Goal: Task Accomplishment & Management: Complete application form

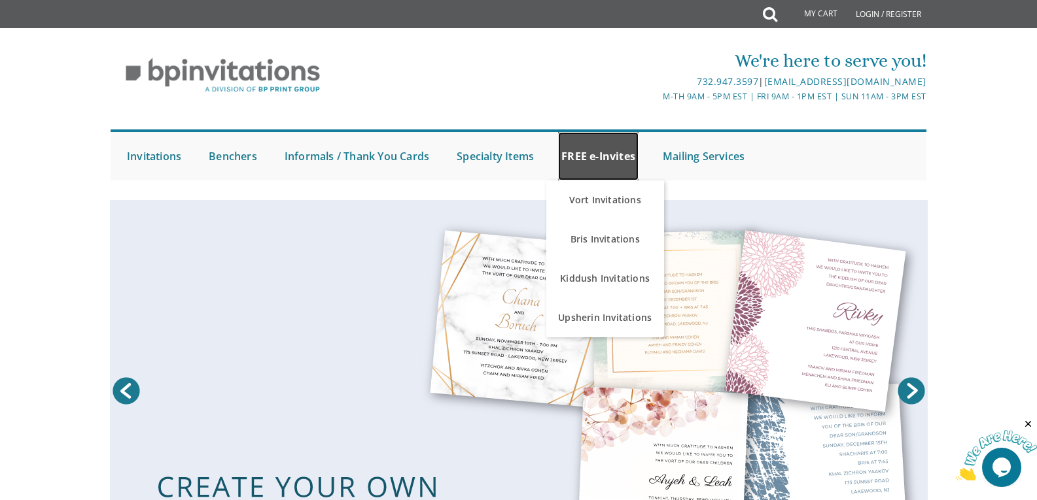
click at [576, 156] on link "FREE e-Invites" at bounding box center [598, 156] width 80 height 48
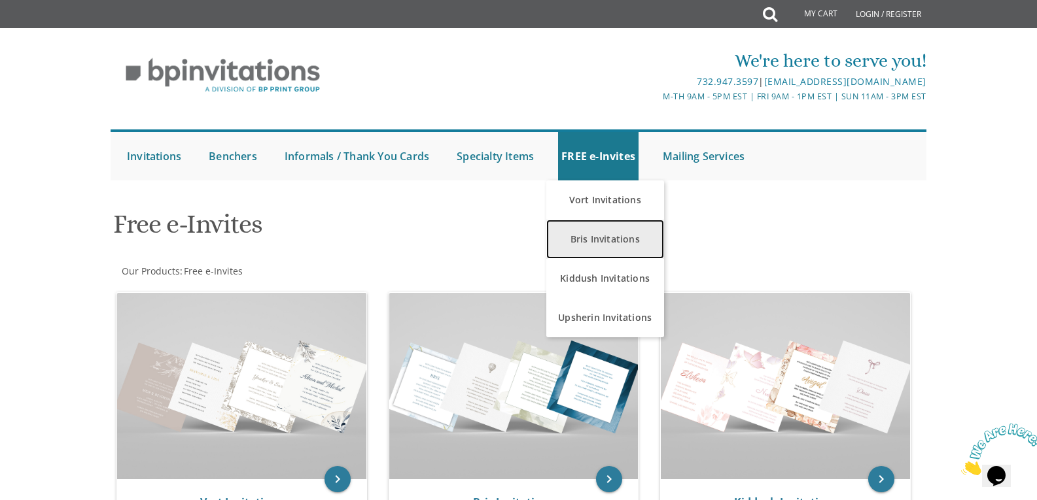
click at [588, 239] on link "Bris Invitations" at bounding box center [605, 239] width 118 height 39
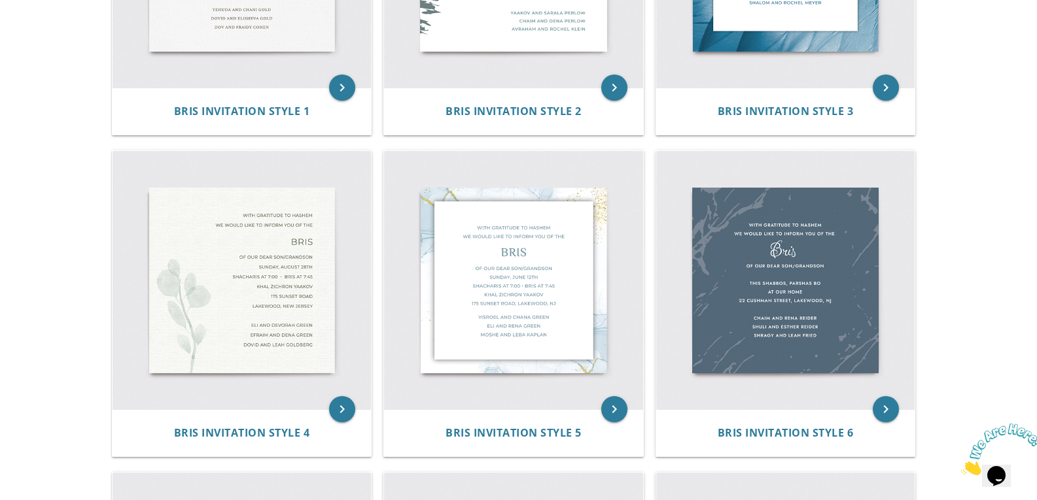
scroll to position [196, 0]
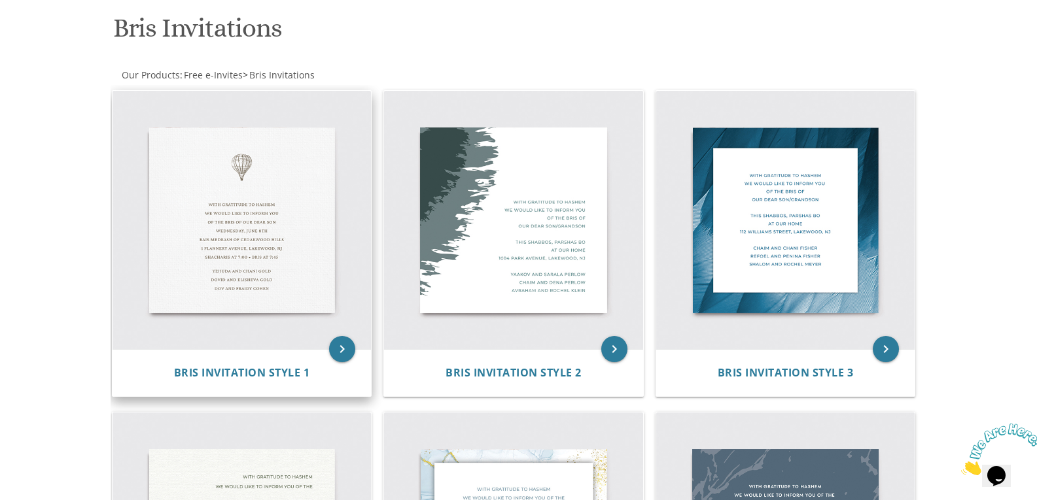
click at [284, 262] on img at bounding box center [242, 220] width 259 height 259
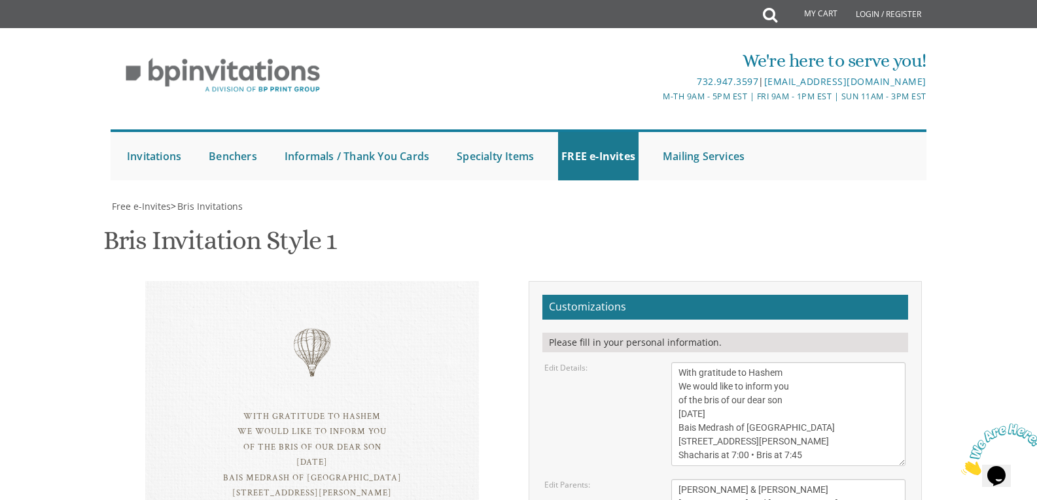
scroll to position [131, 0]
drag, startPoint x: 771, startPoint y: 287, endPoint x: 688, endPoint y: 281, distance: 83.2
click at [688, 362] on textarea "With gratitude to Hashem We would like to inform you of the bris of our dear so…" at bounding box center [788, 414] width 234 height 104
click at [691, 362] on textarea "With gratitude to Hashem We would like to inform you of the bris of our dear so…" at bounding box center [788, 414] width 234 height 104
drag, startPoint x: 682, startPoint y: 283, endPoint x: 724, endPoint y: 285, distance: 42.6
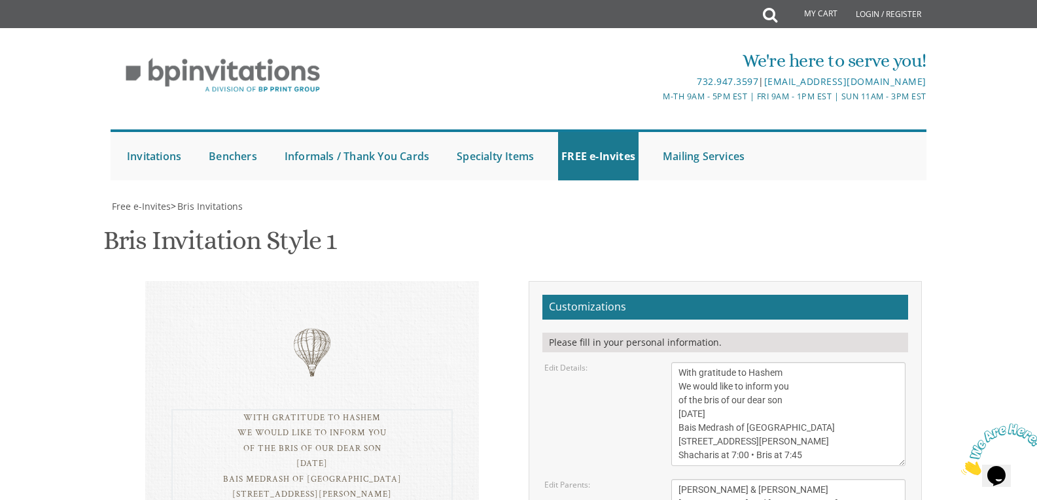
click at [724, 362] on textarea "With gratitude to Hashem We would like to inform you of the bris of our dear so…" at bounding box center [788, 414] width 234 height 104
click at [738, 362] on textarea "With gratitude to Hashem We would like to inform you of the bris of our dear so…" at bounding box center [788, 414] width 234 height 104
click at [729, 362] on textarea "With gratitude to Hashem We would like to inform you of the bris of our dear so…" at bounding box center [788, 414] width 234 height 104
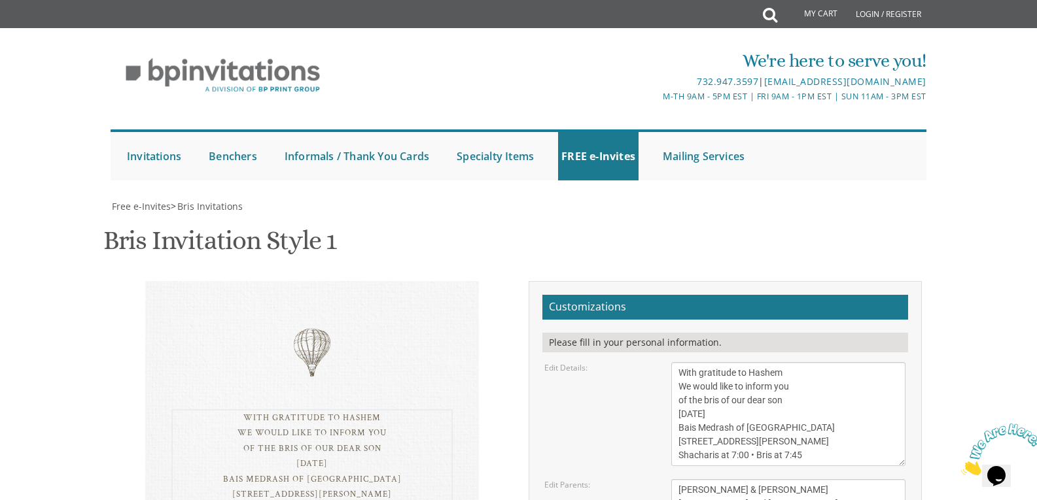
click at [677, 362] on textarea "With gratitude to Hashem We would like to inform you of the bris of our dear so…" at bounding box center [788, 414] width 234 height 104
click at [727, 362] on textarea "With gratitude to Hashem We would like to inform you of the bris of our dear so…" at bounding box center [788, 414] width 234 height 104
click at [739, 362] on textarea "With gratitude to Hashem We would like to inform you of the bris of our dear so…" at bounding box center [788, 414] width 234 height 104
click at [759, 362] on textarea "With gratitude to Hashem We would like to inform you of the bris of our dear so…" at bounding box center [788, 414] width 234 height 104
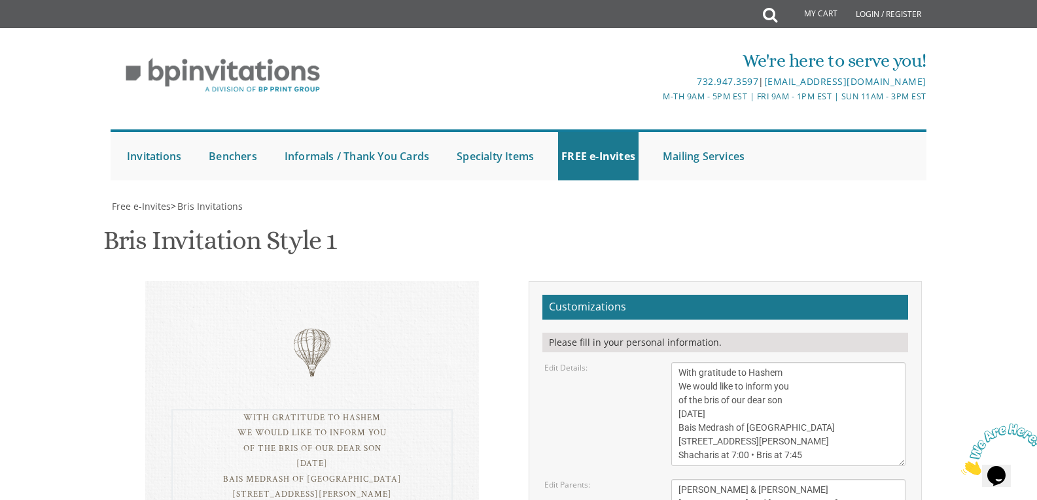
click at [750, 362] on textarea "With gratitude to Hashem We would like to inform you of the bris of our dear so…" at bounding box center [788, 414] width 234 height 104
click at [757, 362] on textarea "With gratitude to Hashem We would like to inform you of the bris of our dear so…" at bounding box center [788, 414] width 234 height 104
paste textarea "•"
click at [738, 362] on textarea "With gratitude to Hashem We would like to inform you of the bris of our dear so…" at bounding box center [788, 414] width 234 height 104
drag, startPoint x: 740, startPoint y: 298, endPoint x: 812, endPoint y: 300, distance: 72.6
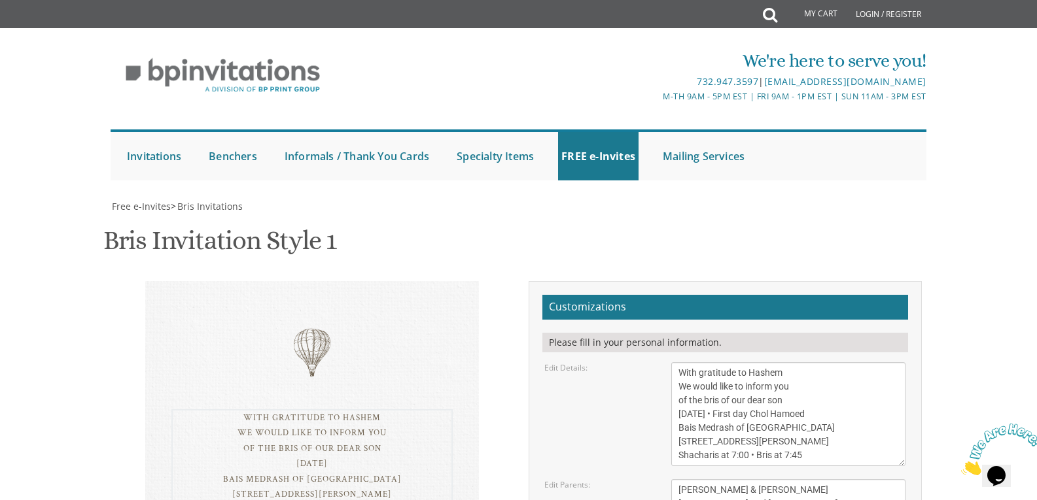
click at [812, 362] on textarea "With gratitude to Hashem We would like to inform you of the bris of our dear so…" at bounding box center [788, 414] width 234 height 104
drag, startPoint x: 679, startPoint y: 310, endPoint x: 741, endPoint y: 302, distance: 62.7
click at [753, 362] on textarea "With gratitude to Hashem We would like to inform you of the bris of our dear so…" at bounding box center [788, 414] width 234 height 104
drag, startPoint x: 731, startPoint y: 326, endPoint x: 746, endPoint y: 326, distance: 15.1
click at [746, 362] on textarea "With gratitude to Hashem We would like to inform you of the bris of our dear so…" at bounding box center [788, 414] width 234 height 104
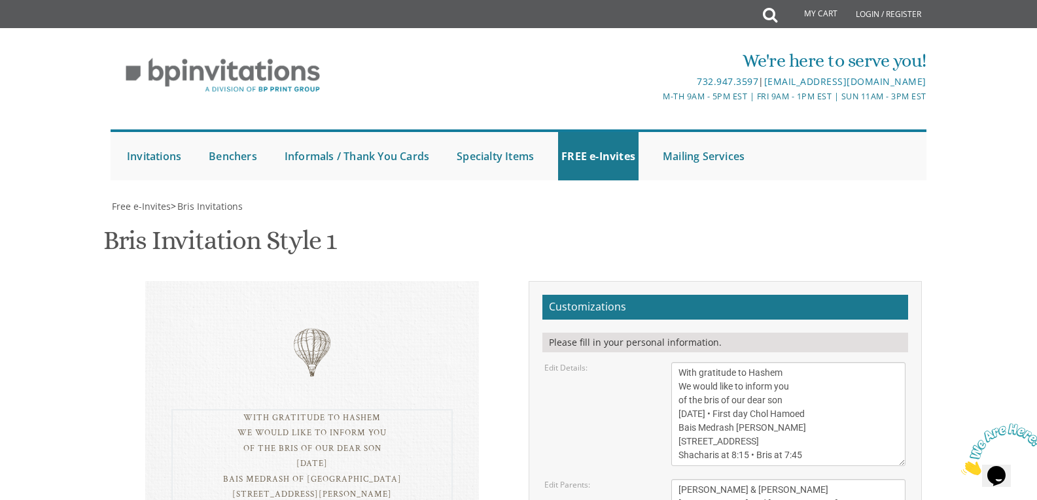
drag, startPoint x: 803, startPoint y: 328, endPoint x: 784, endPoint y: 323, distance: 19.0
click at [784, 362] on textarea "With gratitude to Hashem We would like to inform you of the bris of our dear so…" at bounding box center [788, 414] width 234 height 104
click at [730, 362] on textarea "With gratitude to Hashem We would like to inform you of the bris of our dear so…" at bounding box center [788, 414] width 234 height 104
click at [731, 362] on textarea "With gratitude to Hashem We would like to inform you of the bris of our dear so…" at bounding box center [788, 414] width 234 height 104
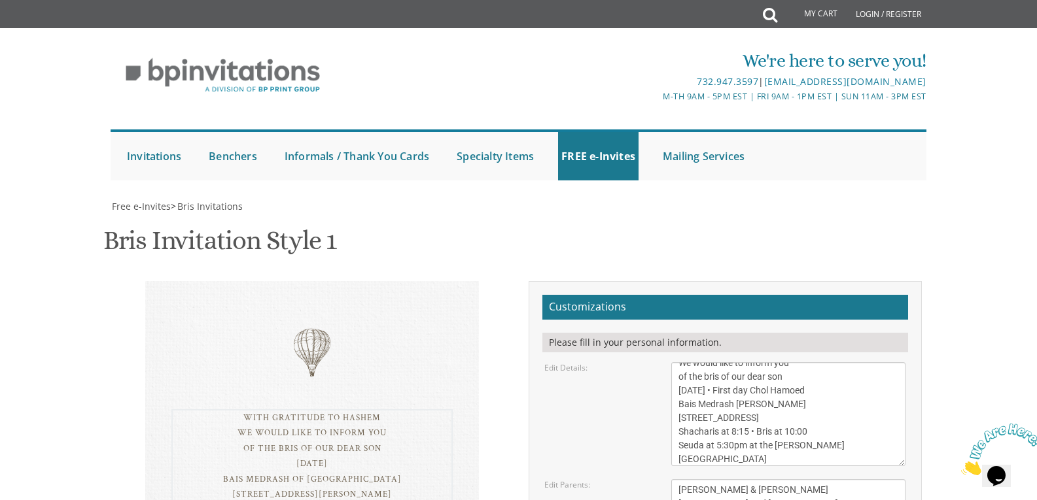
click at [707, 362] on textarea "With gratitude to Hashem We would like to inform you of the bris of our dear so…" at bounding box center [788, 414] width 234 height 104
type textarea "With gratitude to Hashem We would like to inform you of the bris of our dear so…"
click at [679, 480] on textarea "Tzvi & Miriam Friedman Michoel and Chana Friedman Yisroel and Rochel David" at bounding box center [788, 504] width 234 height 49
drag, startPoint x: 798, startPoint y: 360, endPoint x: 723, endPoint y: 349, distance: 76.1
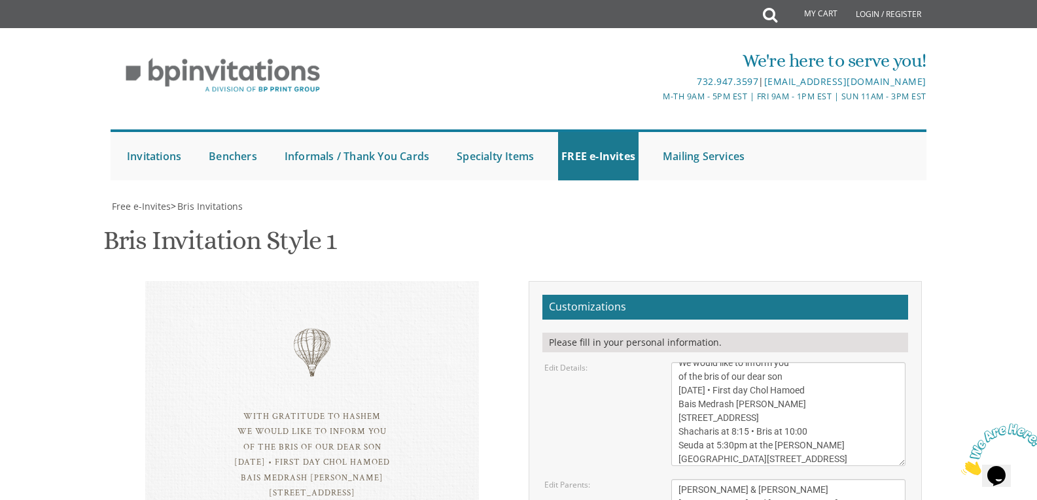
click at [727, 480] on textarea "Tzvi & Miriam Friedman Michoel and Chana Friedman Yisroel and Rochel David" at bounding box center [788, 504] width 234 height 49
drag, startPoint x: 805, startPoint y: 375, endPoint x: 678, endPoint y: 375, distance: 126.9
click at [678, 480] on textarea "Tzvi & Miriam Friedman Michoel and Chana Friedman Yisroel and Rochel David" at bounding box center [788, 504] width 234 height 49
drag, startPoint x: 718, startPoint y: 395, endPoint x: 656, endPoint y: 387, distance: 62.6
click at [656, 480] on div "Edit Parents: Tzvi & Miriam Friedman Michoel and Chana Friedman Yisroel and Roc…" at bounding box center [724, 504] width 381 height 49
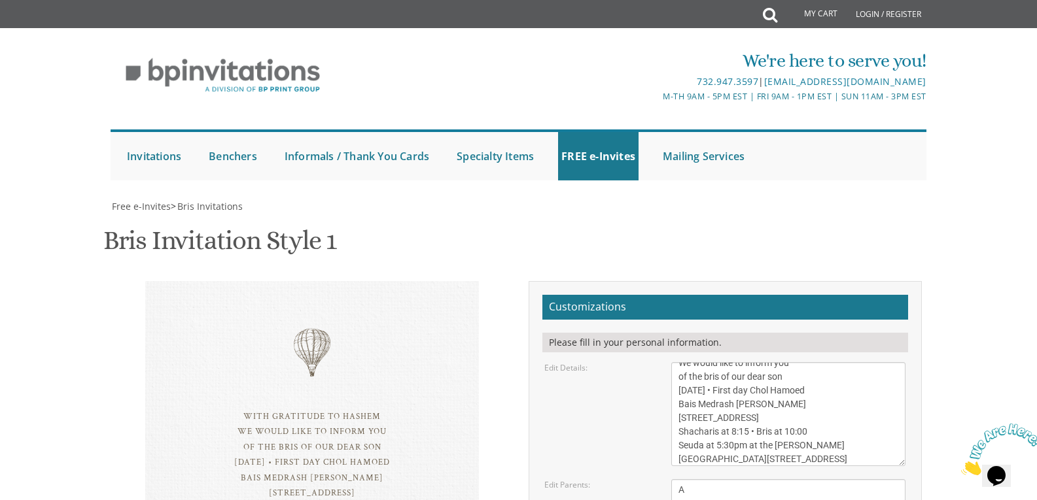
click at [657, 480] on div "Edit Parents: Tzvi & Miriam Friedman Michoel and Chana Friedman Yisroel and Roc…" at bounding box center [724, 504] width 381 height 49
drag, startPoint x: 723, startPoint y: 389, endPoint x: 731, endPoint y: 390, distance: 8.6
click at [722, 480] on textarea "Tzvi & Miriam Friedman Michoel and Chana Friedman Yisroel and Rochel David" at bounding box center [788, 504] width 234 height 49
click at [778, 480] on textarea "Tzvi & Miriam Friedman Michoel and Chana Friedman Yisroel and Rochel David" at bounding box center [788, 504] width 234 height 49
click at [771, 480] on textarea "Tzvi & Miriam Friedman Michoel and Chana Friedman Yisroel and Rochel David" at bounding box center [788, 504] width 234 height 49
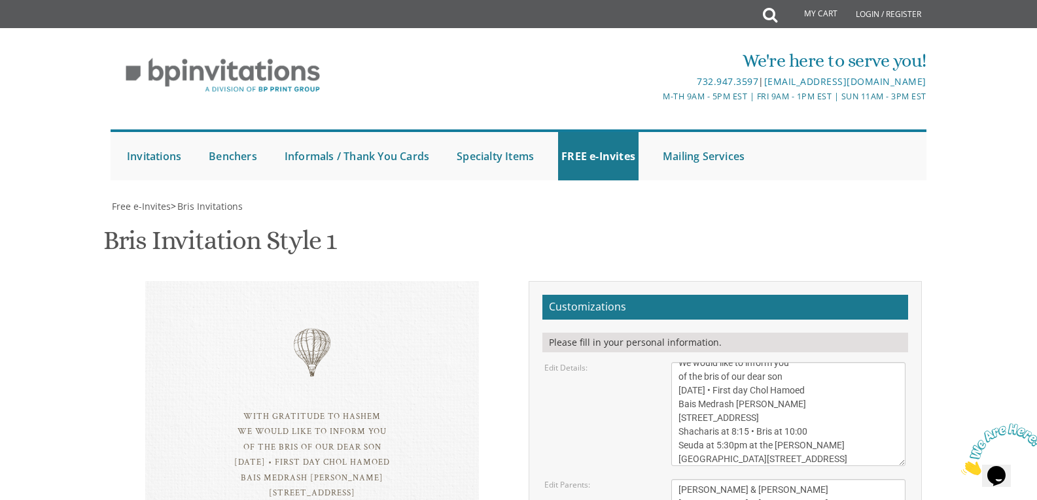
click at [843, 480] on textarea "Tzvi & Miriam Friedman Michoel and Chana Friedman Yisroel and Rochel David" at bounding box center [788, 504] width 234 height 49
drag, startPoint x: 731, startPoint y: 387, endPoint x: 669, endPoint y: 396, distance: 62.8
click at [669, 480] on div "Tzvi & Miriam Friedman Michoel and Chana Friedman Yisroel and Rochel David" at bounding box center [788, 504] width 254 height 49
type textarea "Ephraim & Nechama Versicherter Bracha Chaya & Benny Versicherter Avrohom Dovid …"
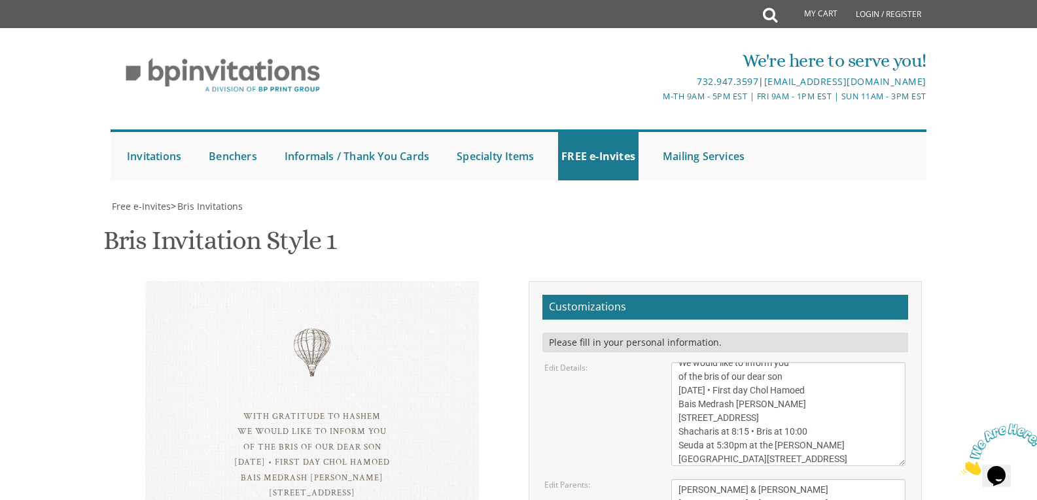
scroll to position [262, 0]
click at [702, 362] on textarea "With gratitude to Hashem We would like to inform you of the bris of our dear so…" at bounding box center [788, 414] width 234 height 104
click at [804, 362] on textarea "With gratitude to Hashem We would like to inform you of the bris of our dear so…" at bounding box center [788, 414] width 234 height 104
type textarea "With gratitude to Hashem We would like to inform you of the bris of our dear so…"
click at [833, 480] on textarea "Tzvi & Miriam Friedman Michoel and Chana Friedman Yisroel and Rochel David" at bounding box center [788, 504] width 234 height 49
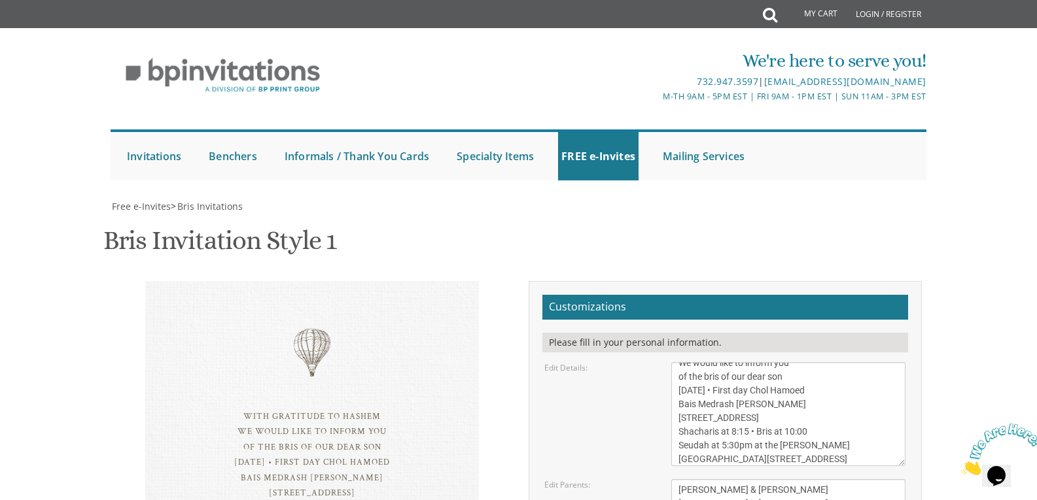
click at [922, 338] on div "Customizations Please fill in your personal information. Edit Details:" at bounding box center [725, 474] width 413 height 386
click at [690, 480] on textarea "Tzvi & Miriam Friedman Michoel and Chana Friedman Yisroel and Rochel David" at bounding box center [788, 504] width 234 height 49
click at [679, 480] on textarea "Tzvi & Miriam Friedman Michoel and Chana Friedman Yisroel and Rochel David" at bounding box center [788, 504] width 234 height 49
click at [814, 480] on textarea "Tzvi & Miriam Friedman Michoel and Chana Friedman Yisroel and Rochel David" at bounding box center [788, 504] width 234 height 49
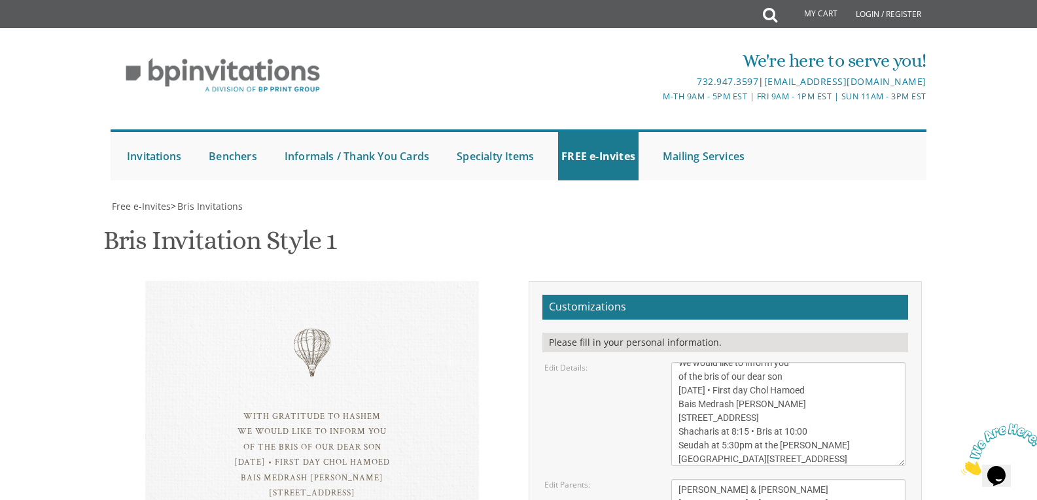
click at [814, 480] on textarea "Tzvi & Miriam Friedman Michoel and Chana Friedman Yisroel and Rochel David" at bounding box center [788, 504] width 234 height 49
type textarea "Ephraim & Nechama Versicherter Bentzion & Brocha Chaya Versicherter Avrohom Dov…"
click at [759, 362] on textarea "With gratitude to Hashem We would like to inform you of the bris of our dear so…" at bounding box center [788, 414] width 234 height 104
type textarea "With gratitude to Hashem We would like to inform you of the bris of our dear so…"
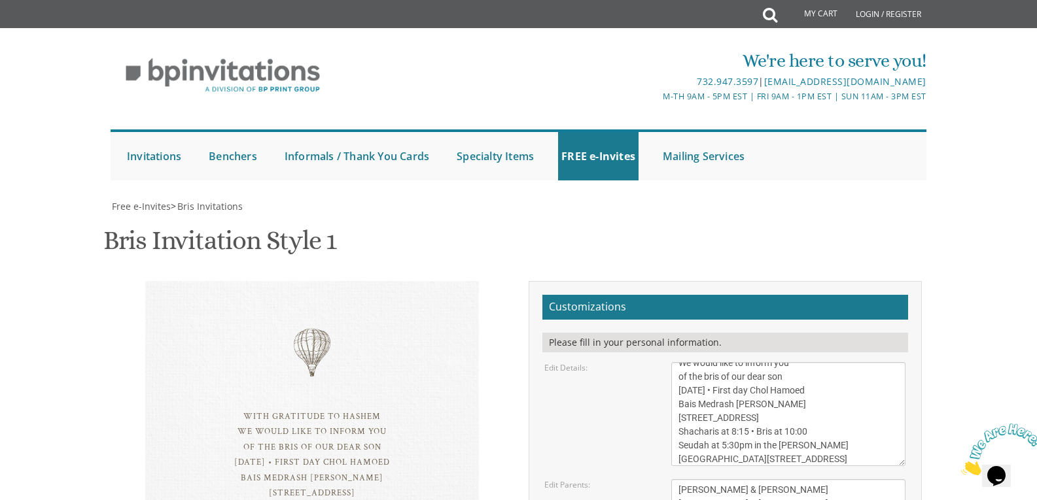
type input "nechama.feuer@gmail.com"
drag, startPoint x: 784, startPoint y: 364, endPoint x: 767, endPoint y: 368, distance: 17.5
